Goal: Find specific page/section: Find specific page/section

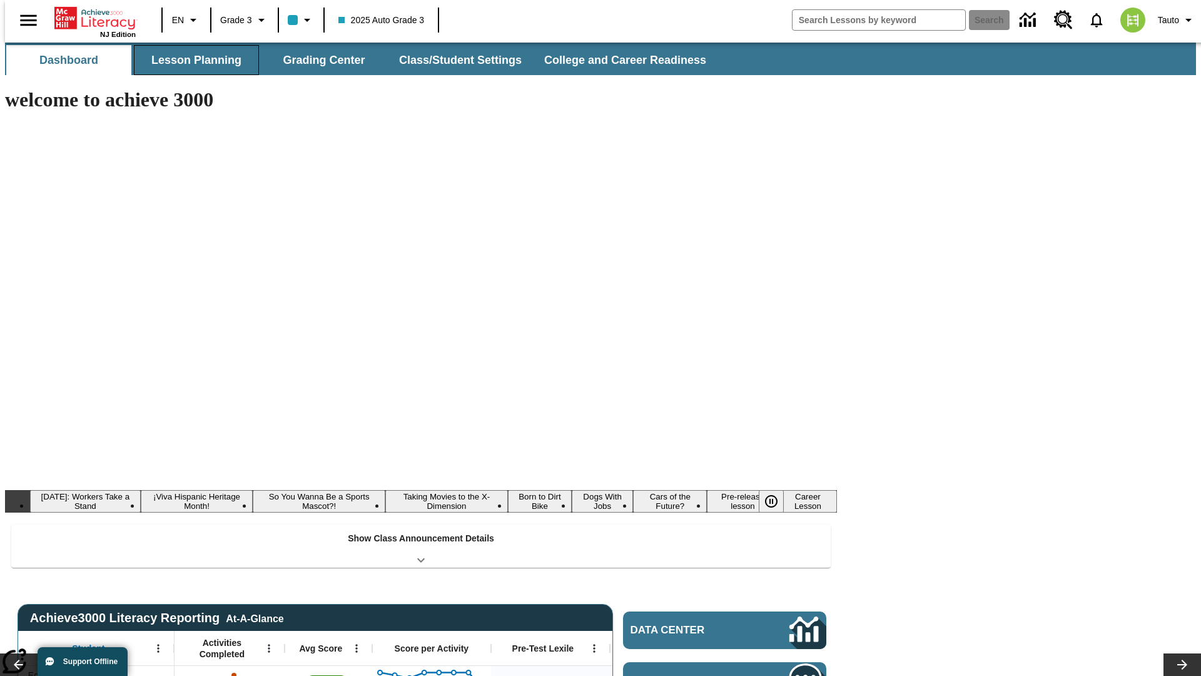
click at [191, 60] on button "Lesson Planning" at bounding box center [196, 60] width 125 height 30
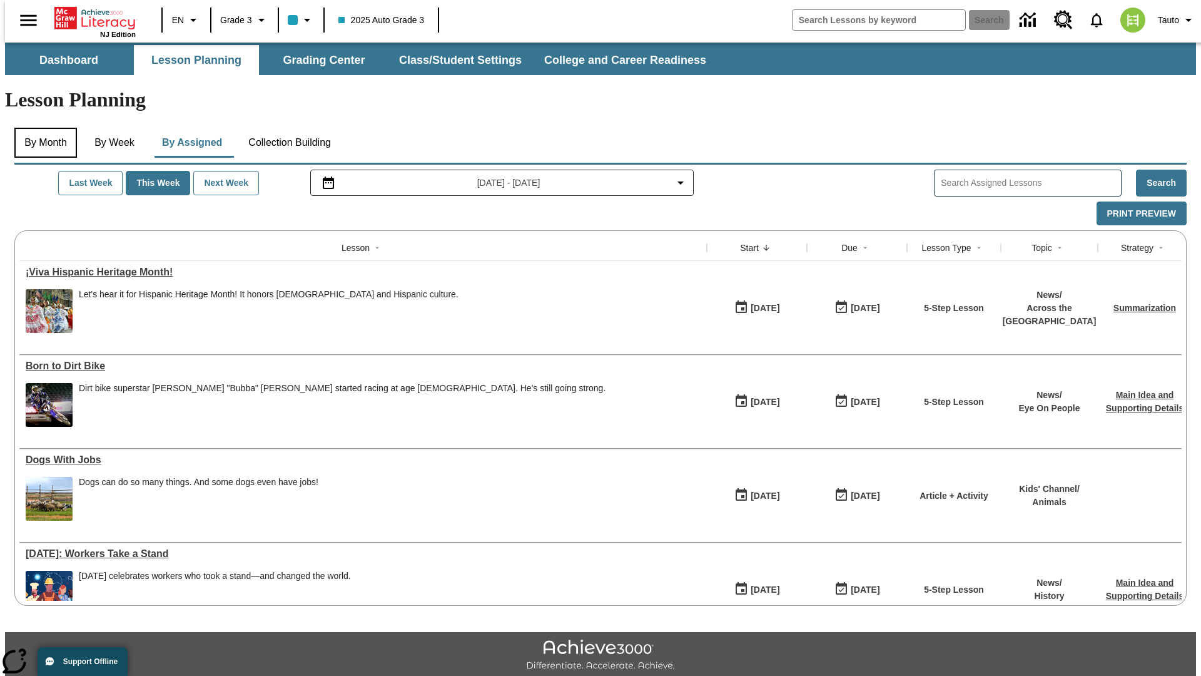
click at [42, 128] on button "By Month" at bounding box center [45, 143] width 63 height 30
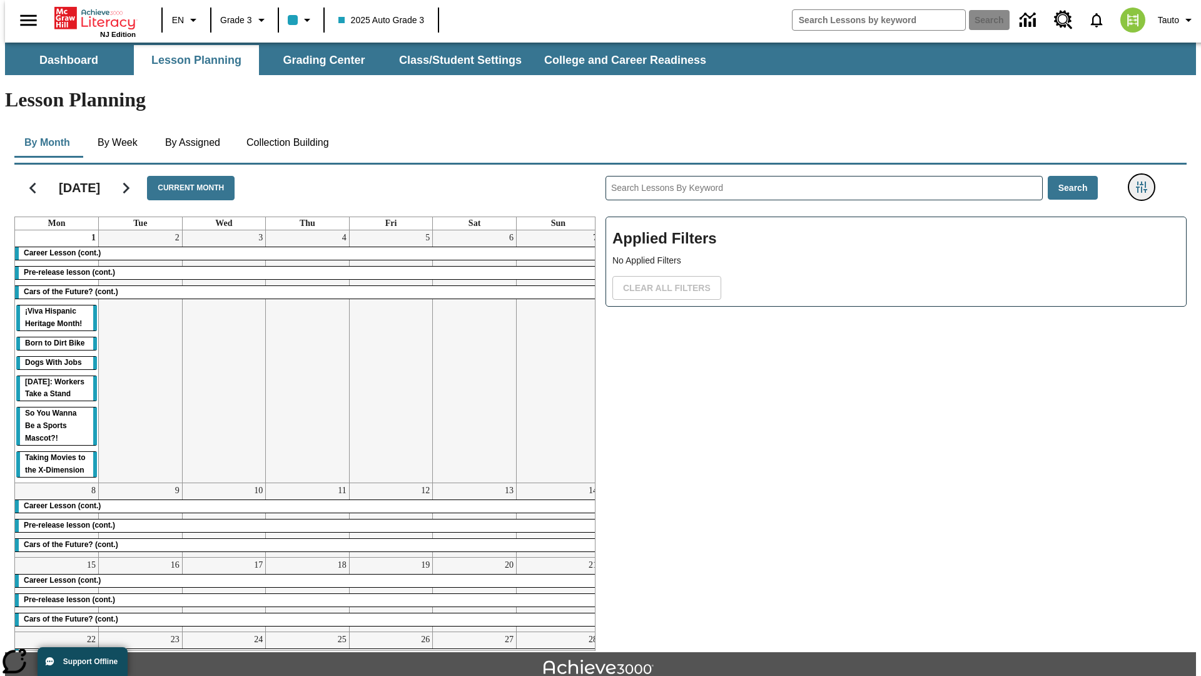
click at [1146, 181] on icon "Filters Side menu" at bounding box center [1141, 186] width 11 height 11
